Goal: Information Seeking & Learning: Learn about a topic

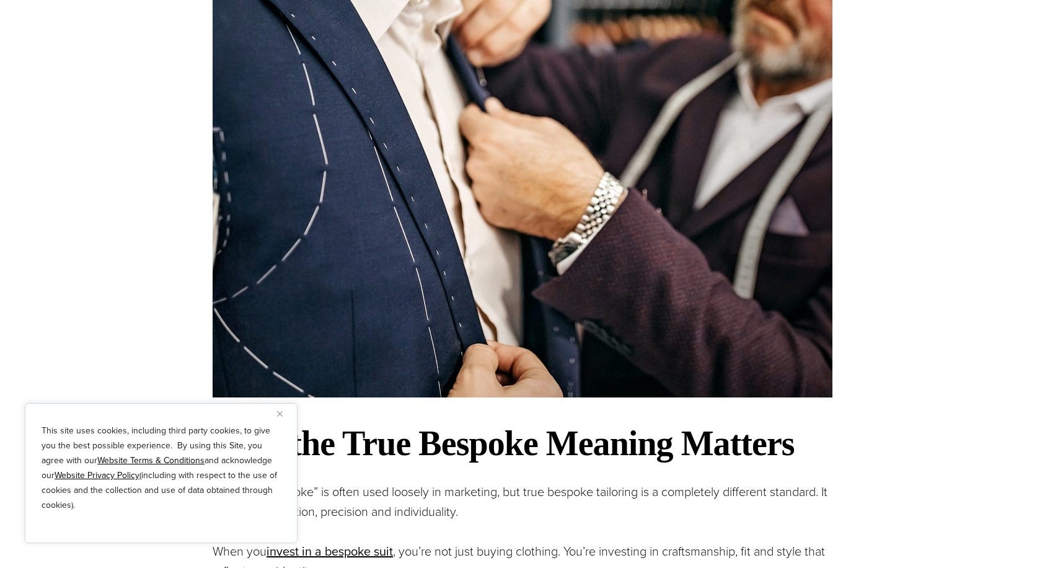
click at [280, 411] on img "Close" at bounding box center [280, 414] width 6 height 6
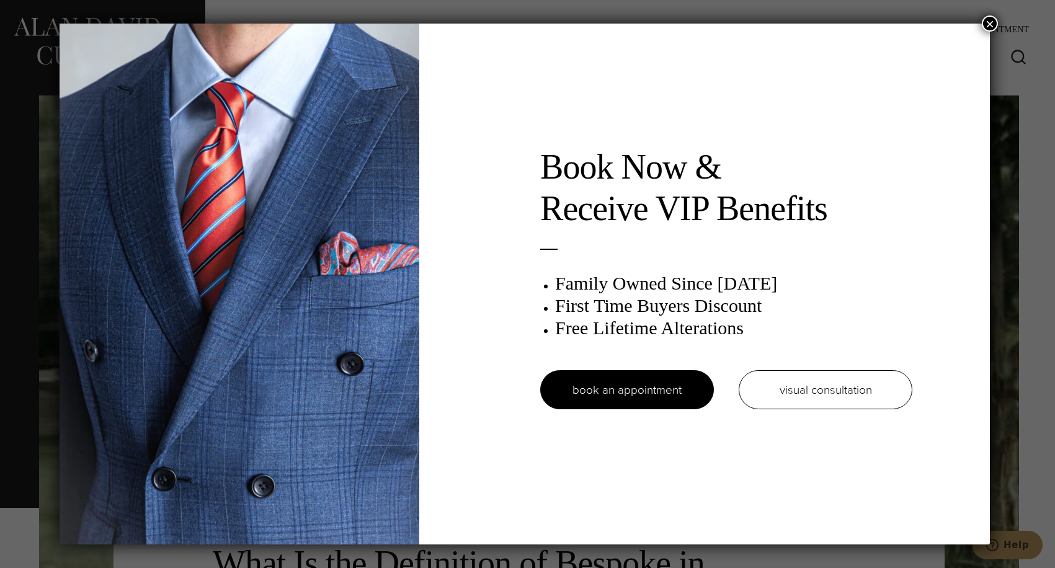
click at [993, 20] on button "×" at bounding box center [989, 24] width 16 height 16
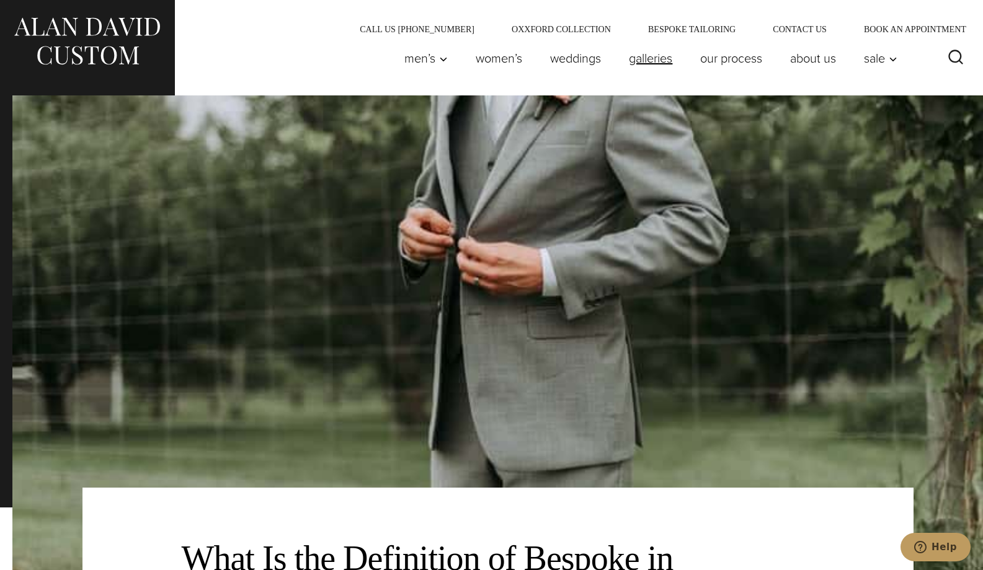
click at [615, 62] on link "Galleries" at bounding box center [650, 58] width 71 height 25
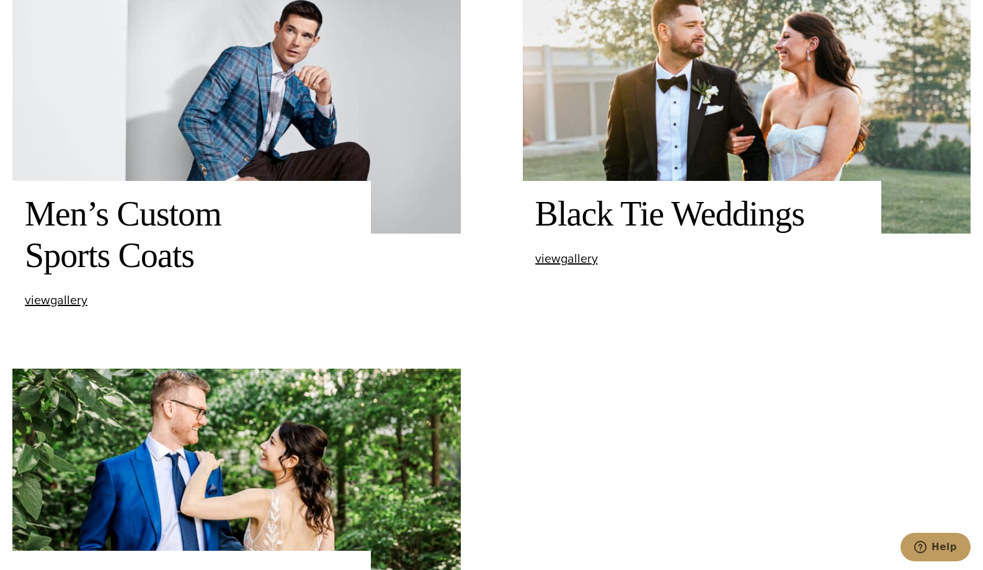
scroll to position [949, 0]
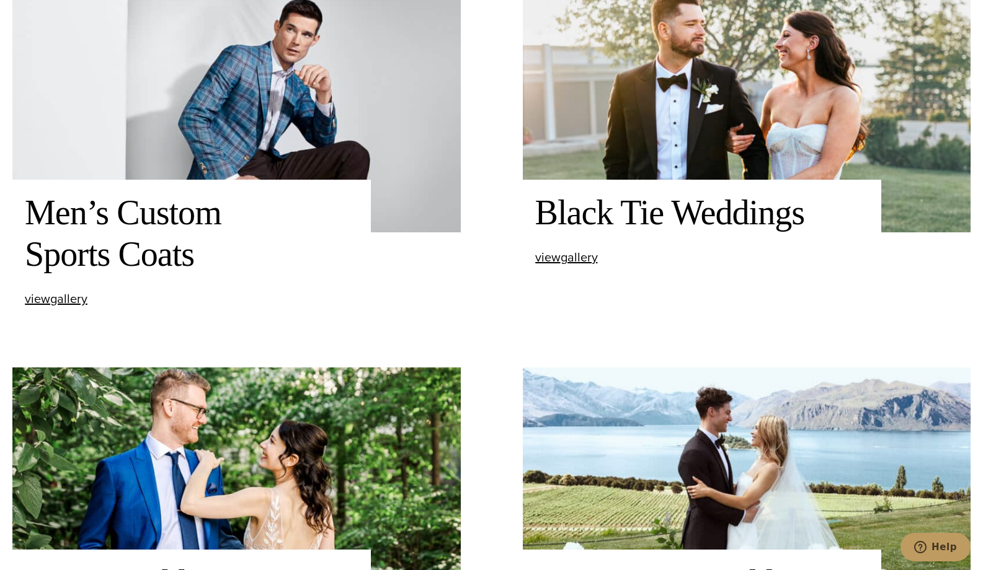
click at [273, 183] on img at bounding box center [236, 114] width 448 height 235
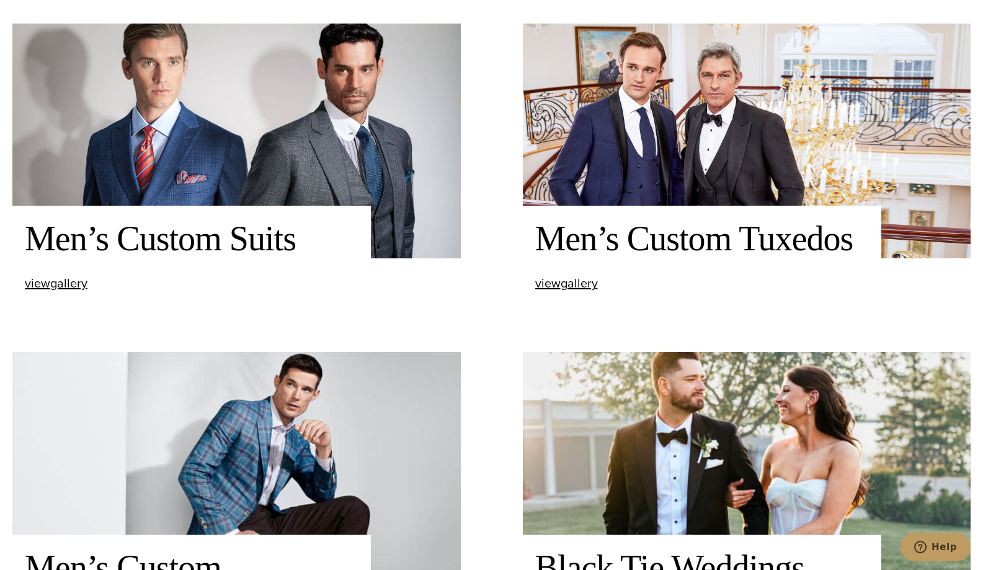
scroll to position [608, 0]
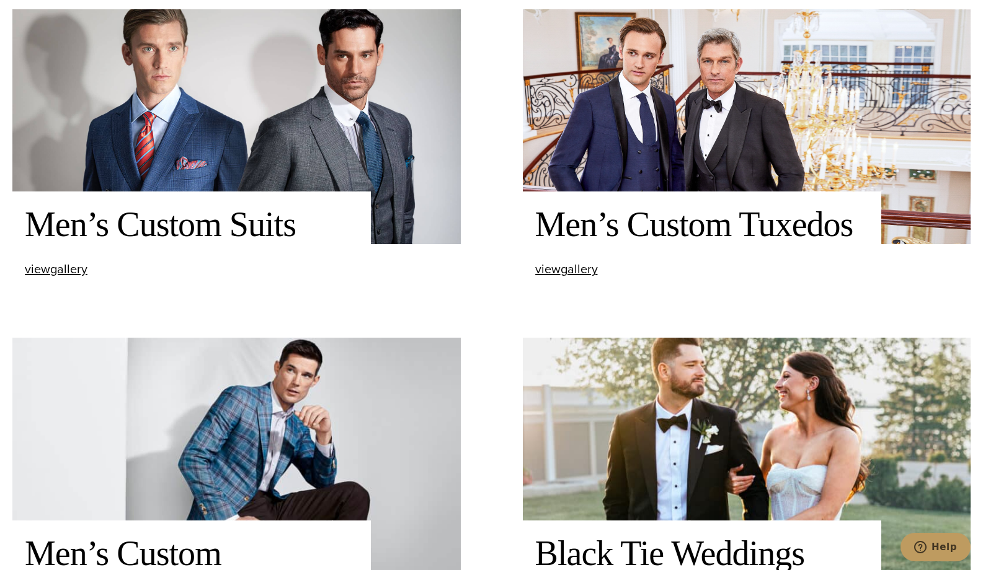
click at [232, 229] on h2 "Men’s Custom Suits" at bounding box center [192, 225] width 334 height 42
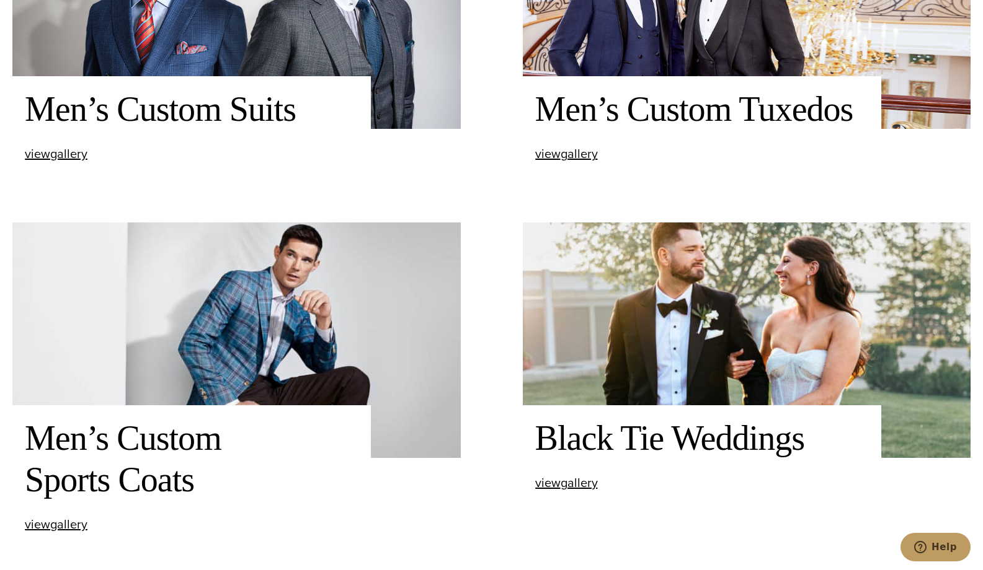
scroll to position [891, 0]
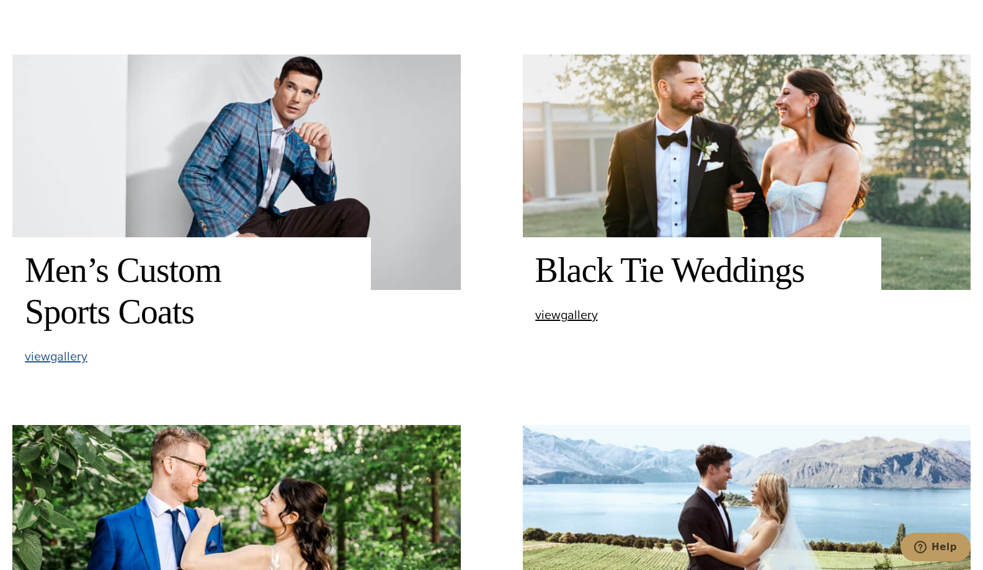
click at [68, 366] on span "view Men’s Custom Sports Coats gallery" at bounding box center [56, 356] width 63 height 19
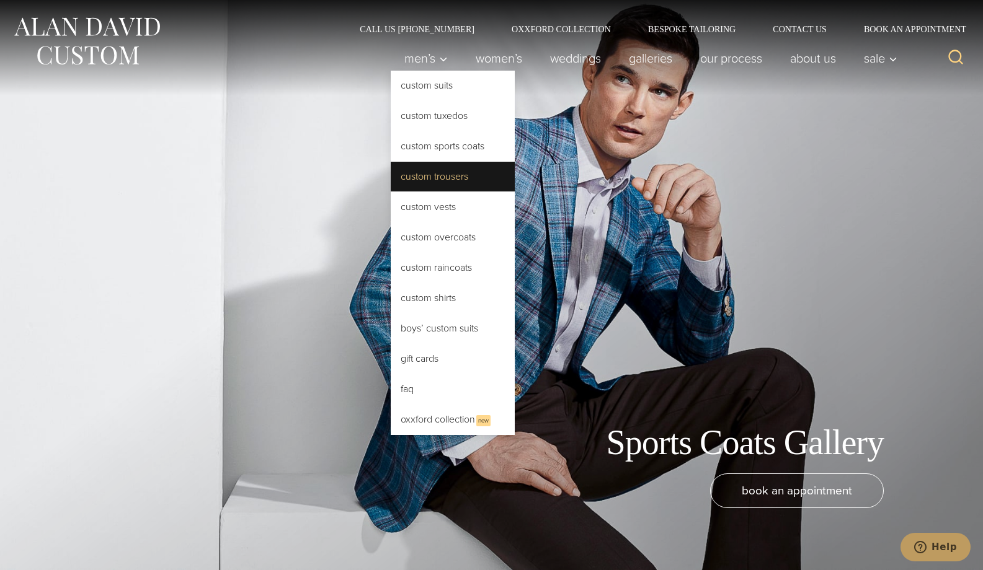
click at [391, 192] on link "Custom Trousers" at bounding box center [453, 177] width 124 height 30
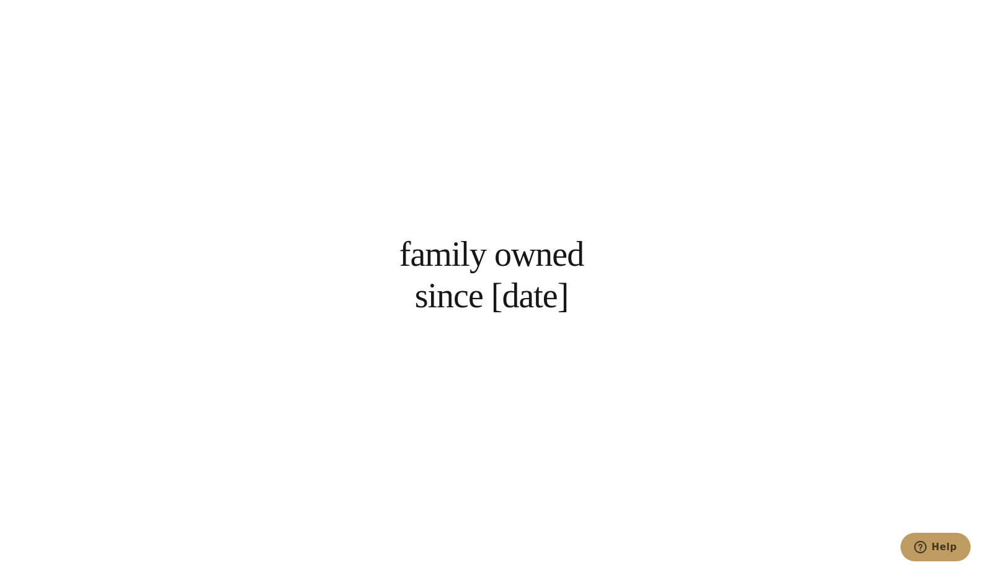
scroll to position [3033, 0]
